Goal: Entertainment & Leisure: Consume media (video, audio)

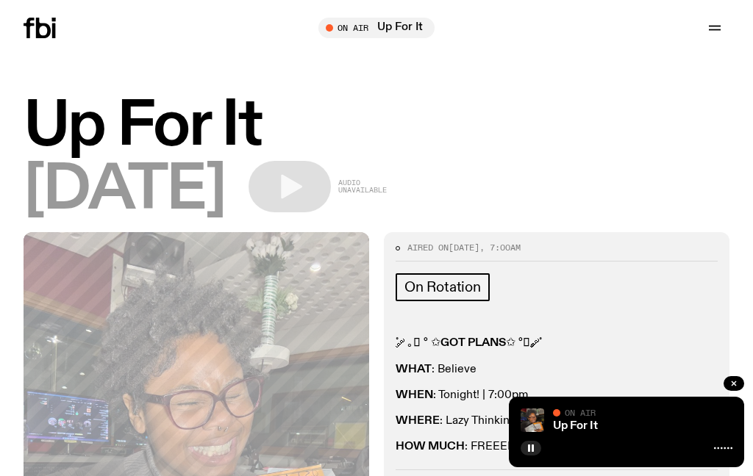
click at [727, 382] on button "button" at bounding box center [733, 383] width 21 height 15
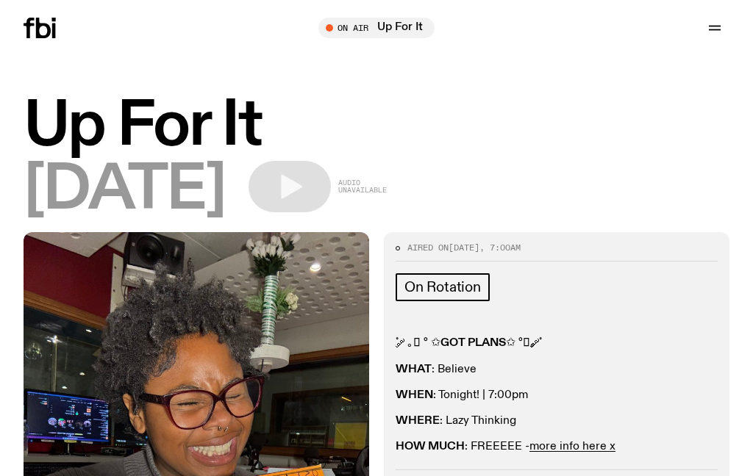
click at [403, 15] on div "Schedule Explore Read Volunteer Newsletter On Air Up For It Tune in live On Air…" at bounding box center [376, 28] width 753 height 56
click at [372, 37] on div "Tune in live" at bounding box center [376, 28] width 116 height 21
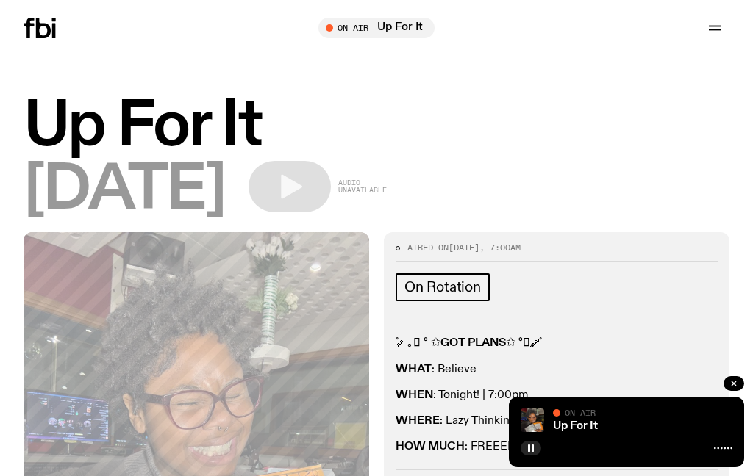
scroll to position [7, 0]
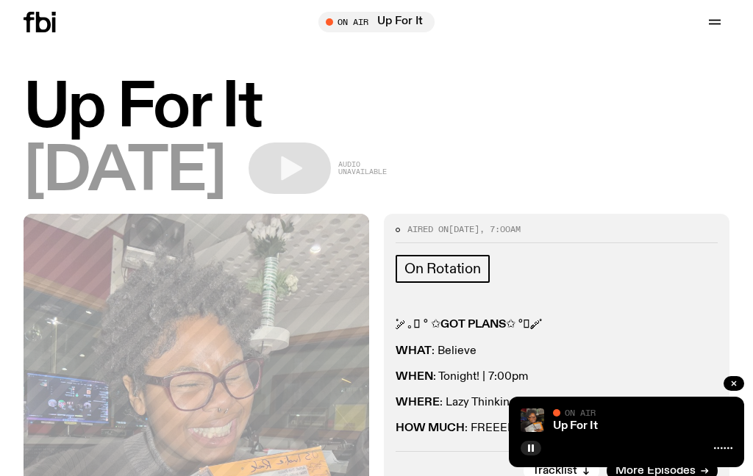
click at [323, 27] on div "Tune in live" at bounding box center [376, 22] width 116 height 21
click at [315, 18] on div "On Air Up For It Tune in live" at bounding box center [376, 22] width 128 height 21
click at [637, 469] on span "More Episodes" at bounding box center [655, 471] width 80 height 11
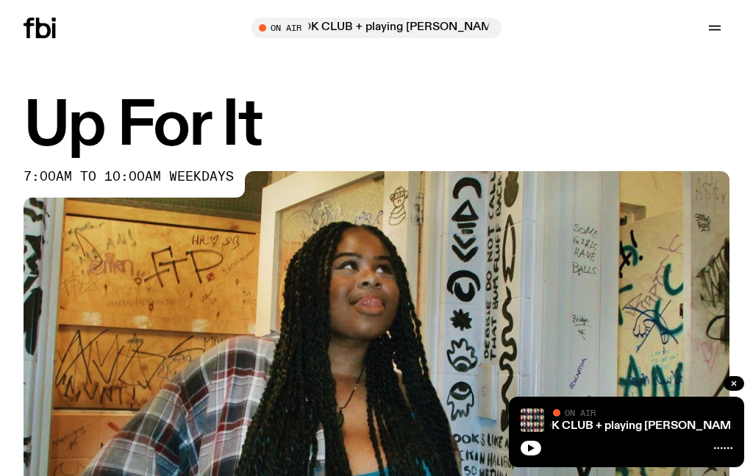
click at [507, 426] on img at bounding box center [377, 369] width 706 height 397
click at [525, 448] on button "button" at bounding box center [531, 448] width 21 height 15
